Goal: Task Accomplishment & Management: Complete application form

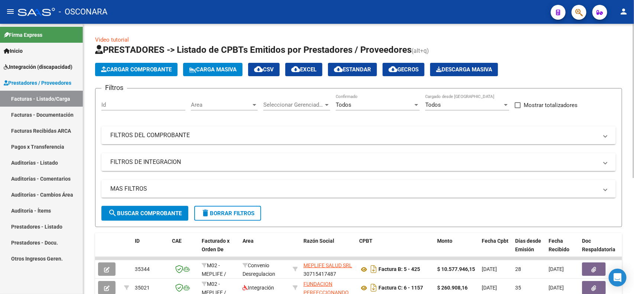
click at [162, 71] on span "Cargar Comprobante" at bounding box center [136, 69] width 71 height 7
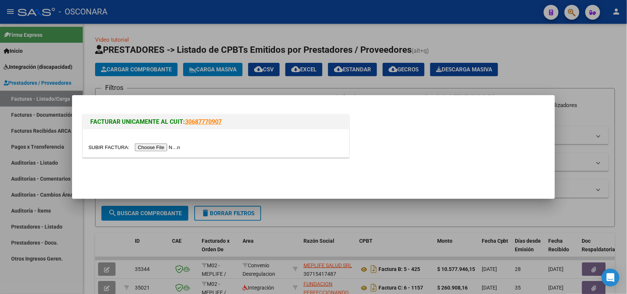
click at [175, 147] on input "file" at bounding box center [135, 147] width 94 height 8
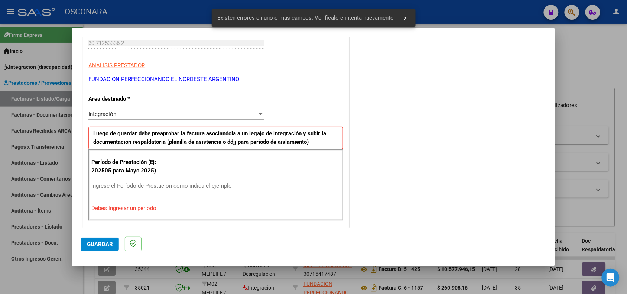
scroll to position [164, 0]
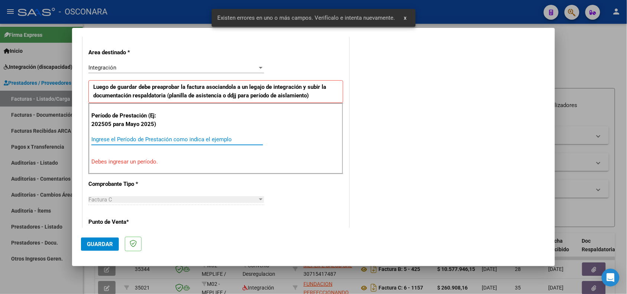
click at [114, 140] on input "Ingrese el Período de Prestación como indica el ejemplo" at bounding box center [177, 139] width 172 height 7
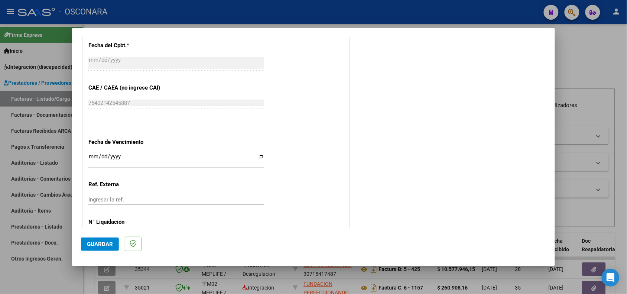
scroll to position [464, 0]
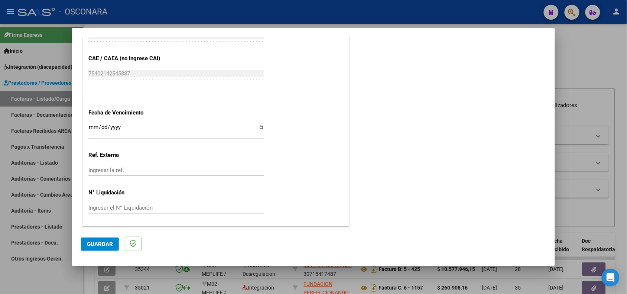
type input "202509"
click at [259, 127] on input "Ingresar la fecha" at bounding box center [176, 130] width 176 height 12
type input "[DATE]"
click at [95, 244] on span "Guardar" at bounding box center [100, 244] width 26 height 7
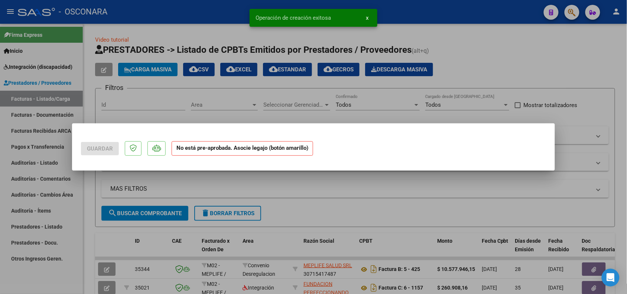
scroll to position [0, 0]
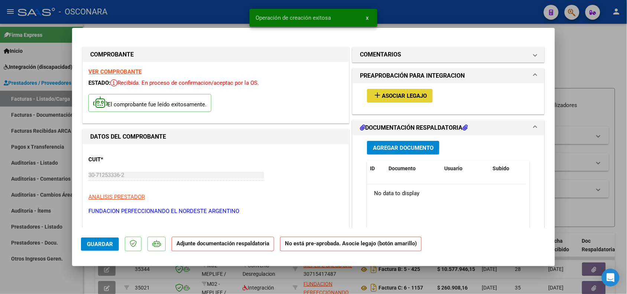
click at [396, 97] on span "Asociar Legajo" at bounding box center [404, 96] width 45 height 7
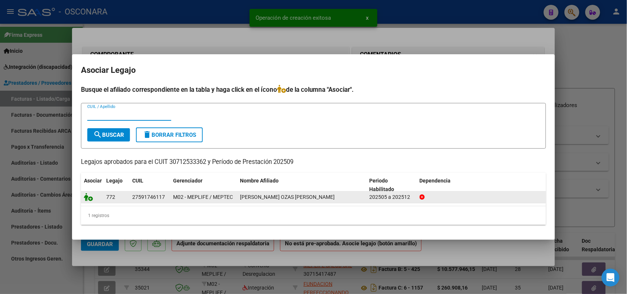
click at [87, 199] on icon at bounding box center [88, 197] width 9 height 8
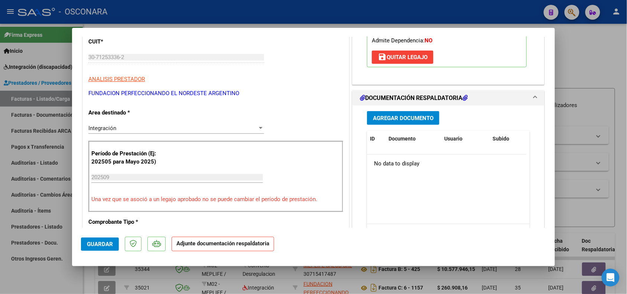
scroll to position [139, 0]
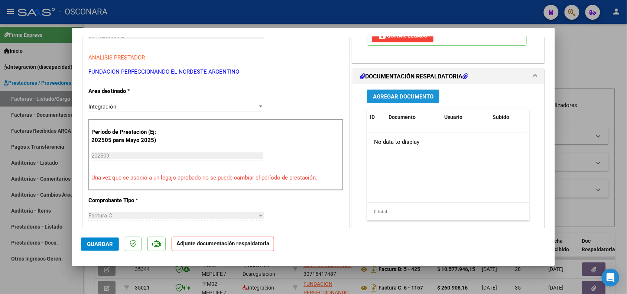
click at [398, 97] on span "Agregar Documento" at bounding box center [403, 96] width 61 height 7
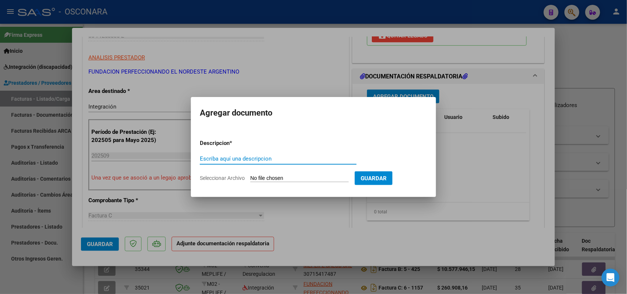
click at [212, 156] on input "Escriba aquí una descripcion" at bounding box center [278, 158] width 157 height 7
type input "INFORME"
click at [309, 177] on input "Seleccionar Archivo" at bounding box center [299, 178] width 98 height 7
type input "C:\fakepath\informe OZIAS septiembre.pdf"
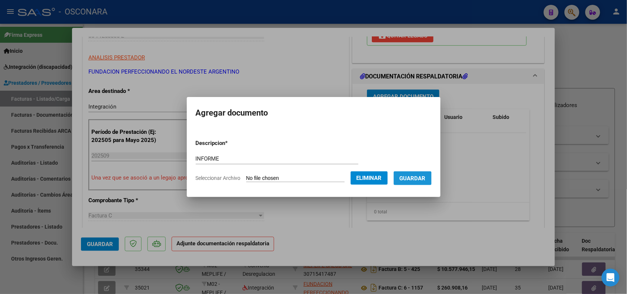
click at [412, 178] on span "Guardar" at bounding box center [413, 178] width 26 height 7
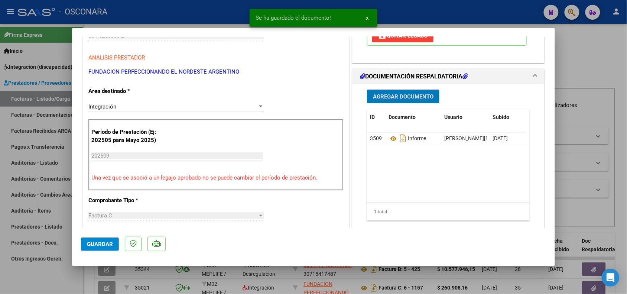
click at [385, 99] on span "Agregar Documento" at bounding box center [403, 96] width 61 height 7
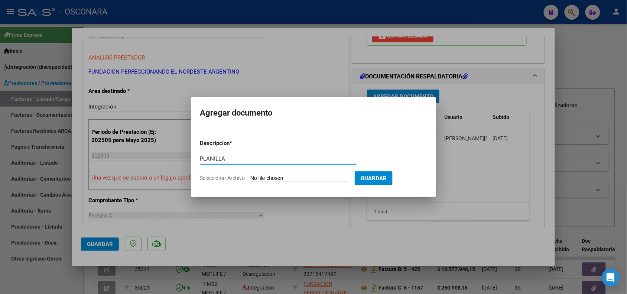
type input "PLANILLA"
click at [302, 175] on input "Seleccionar Archivo" at bounding box center [299, 178] width 98 height 7
type input "C:\fakepath\asistencia OZIAS Septiembre.pdf"
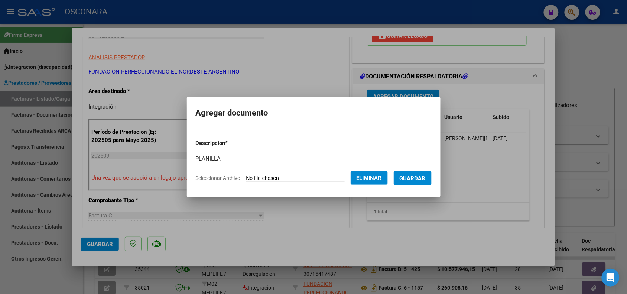
click at [421, 179] on span "Guardar" at bounding box center [413, 178] width 26 height 7
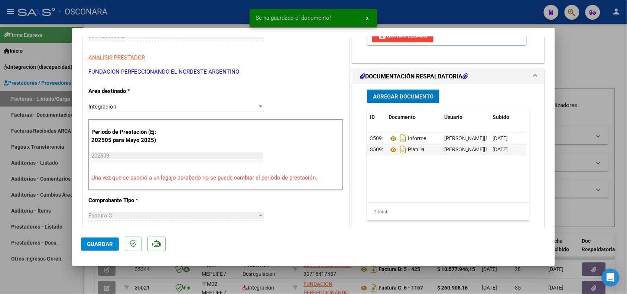
click at [88, 245] on span "Guardar" at bounding box center [100, 244] width 26 height 7
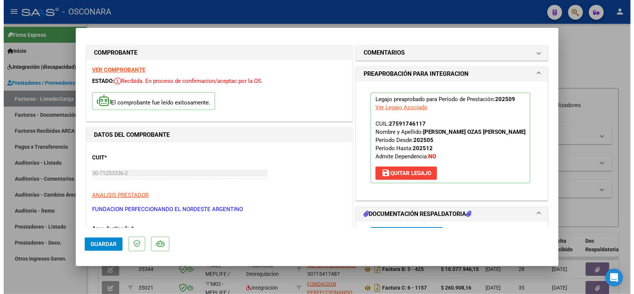
scroll to position [0, 0]
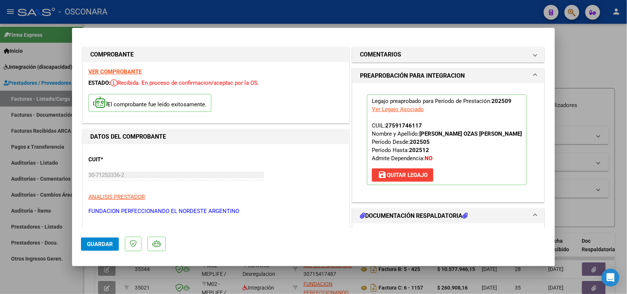
click at [587, 45] on div at bounding box center [313, 147] width 627 height 294
type input "$ 0,00"
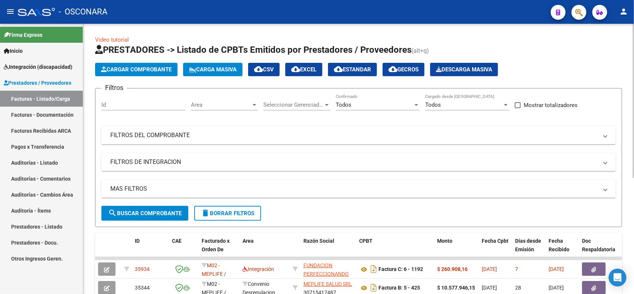
scroll to position [46, 0]
